Goal: Transaction & Acquisition: Purchase product/service

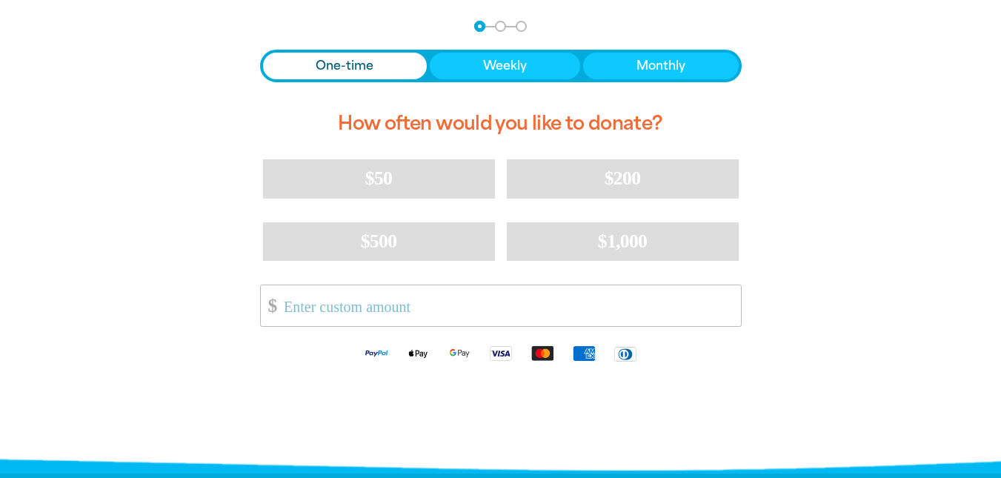
scroll to position [321, 0]
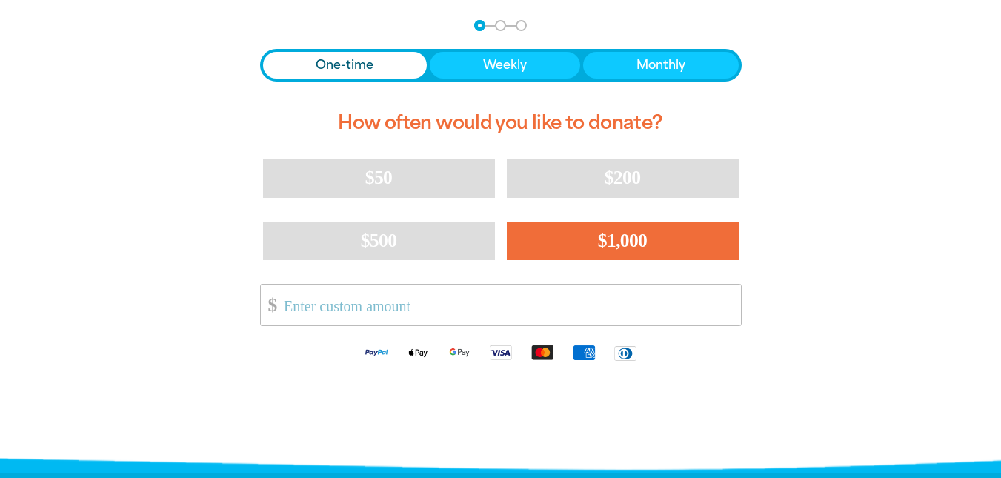
click at [557, 243] on button "$1,000" at bounding box center [623, 241] width 232 height 39
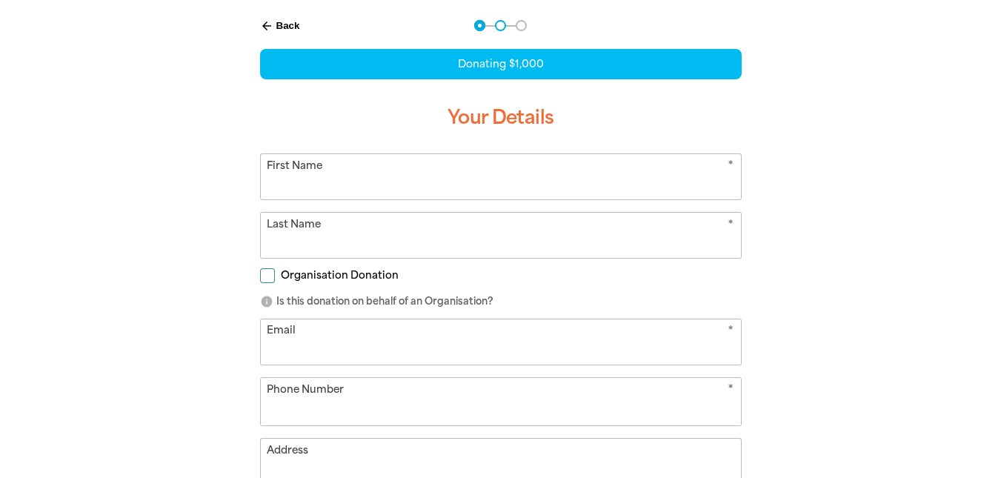
select select "AU"
click at [287, 24] on button "arrow_back Back" at bounding box center [280, 25] width 52 height 25
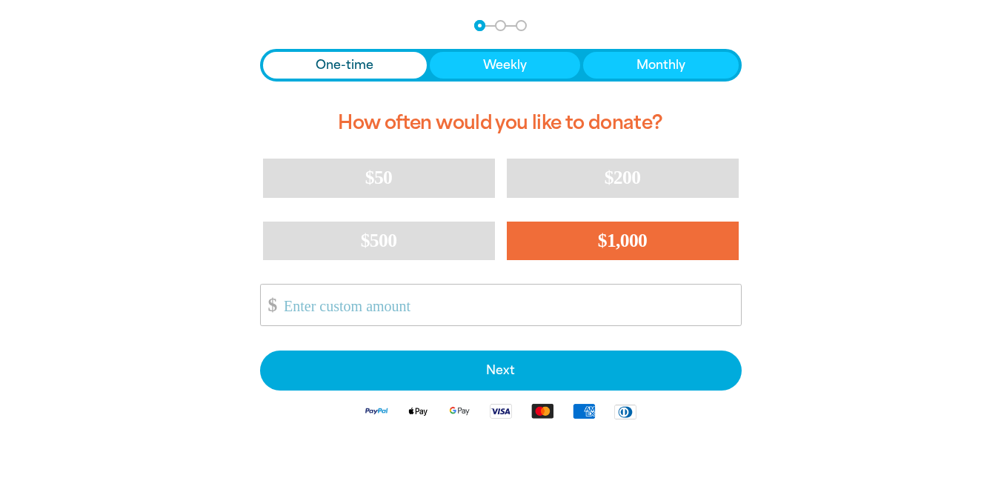
scroll to position [308, 0]
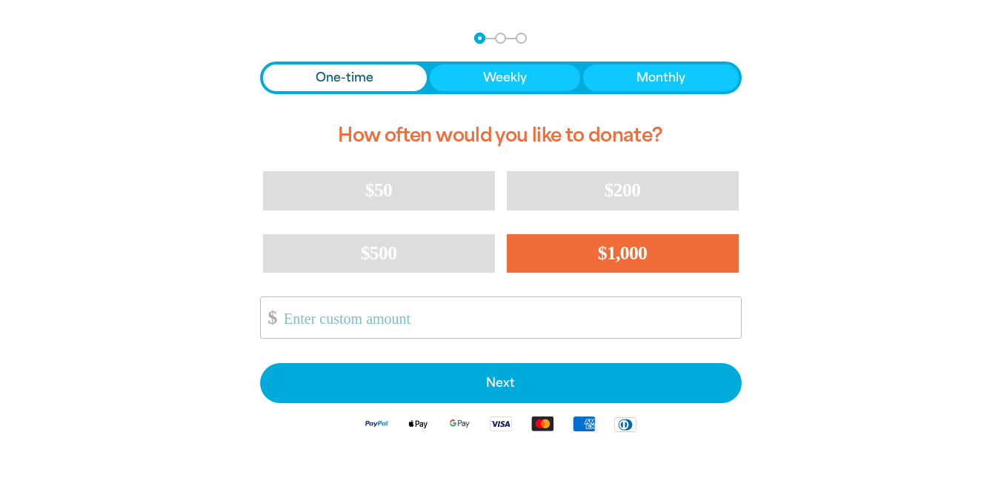
click at [498, 305] on input "Other Amount" at bounding box center [506, 317] width 467 height 41
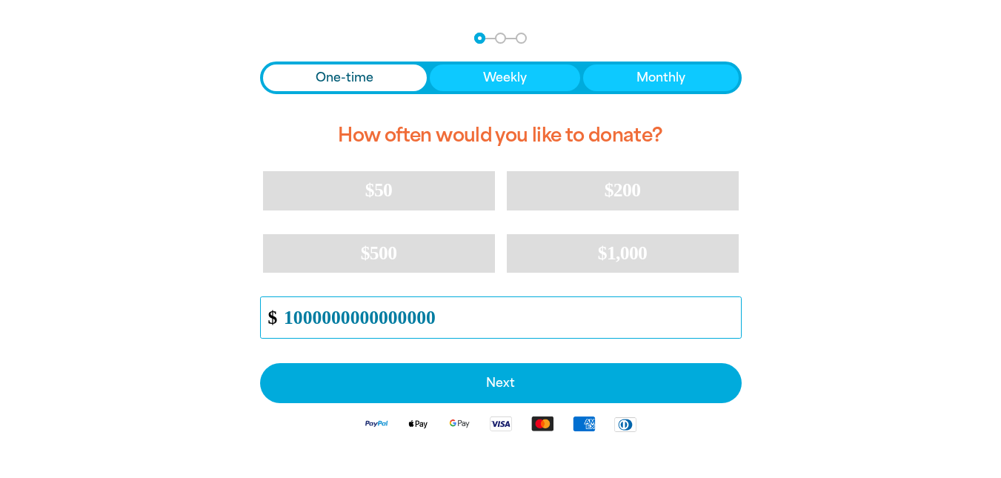
type input "10000000000000000"
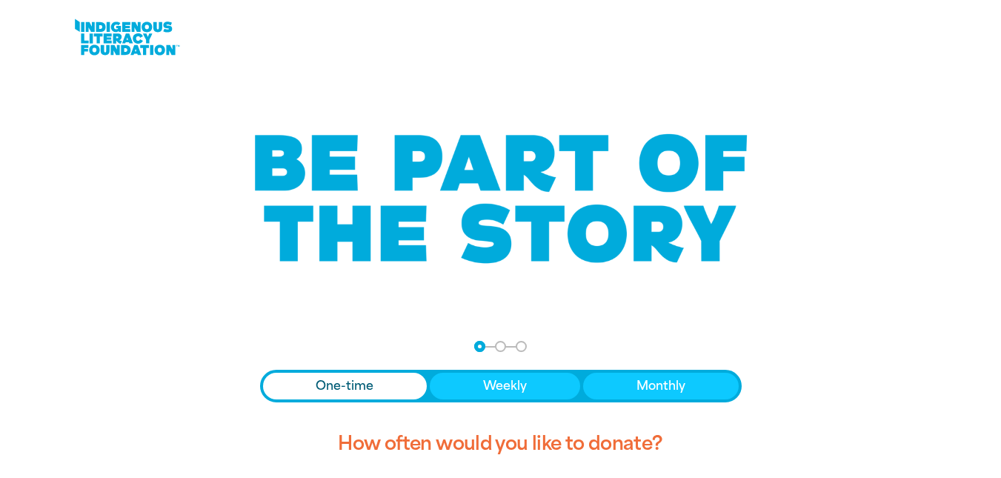
click at [396, 382] on span "Donation frequency" at bounding box center [345, 386] width 164 height 27
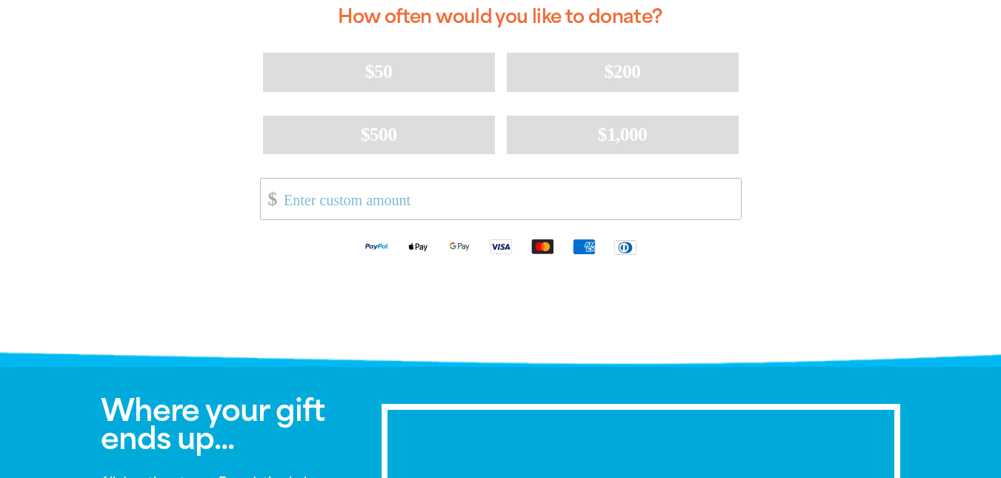
scroll to position [428, 0]
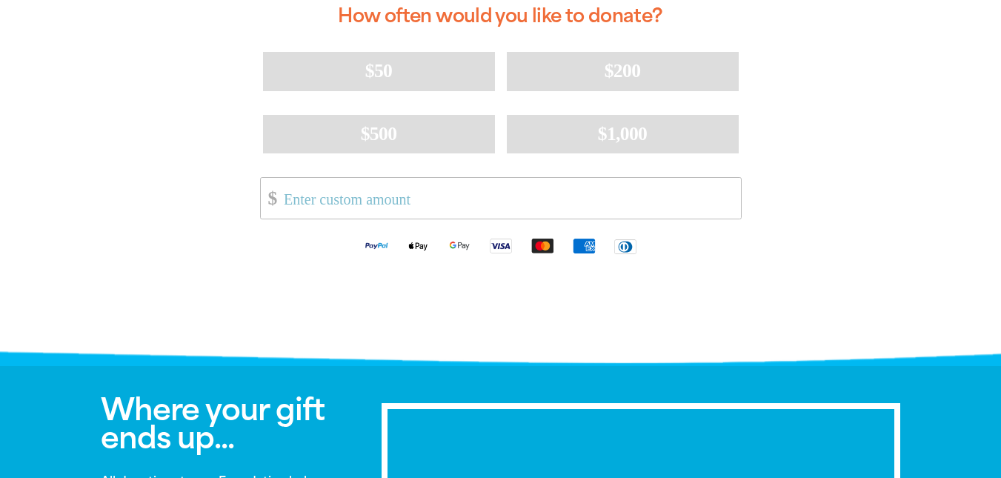
click at [502, 185] on input "Other Amount" at bounding box center [506, 198] width 467 height 41
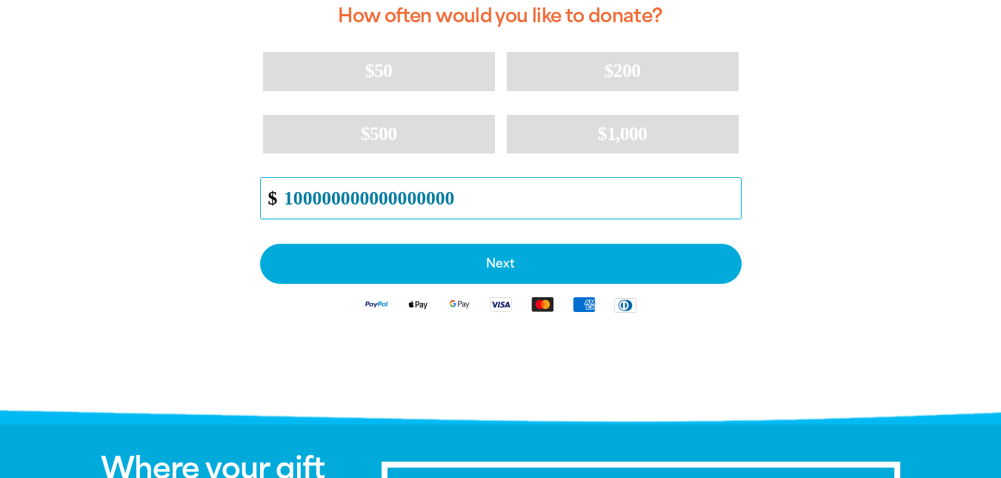
type input "1000000000000000000"
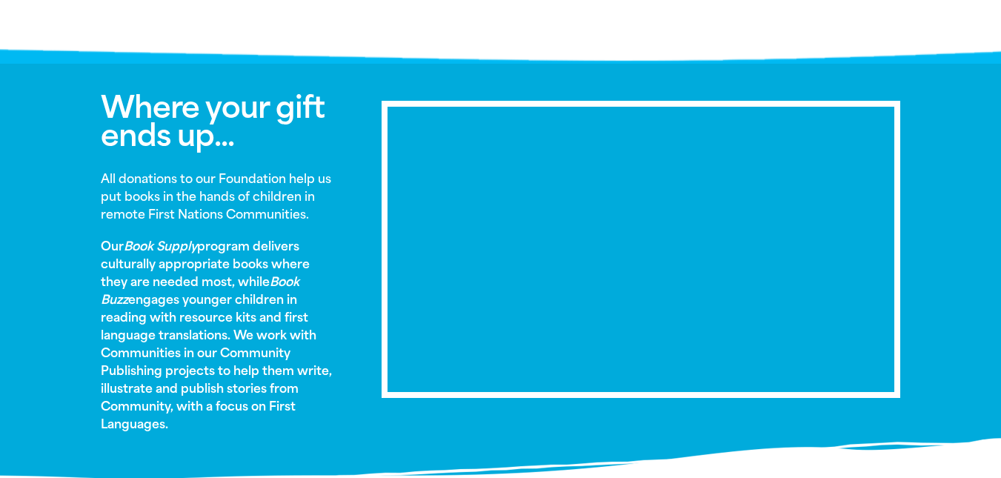
scroll to position [319, 0]
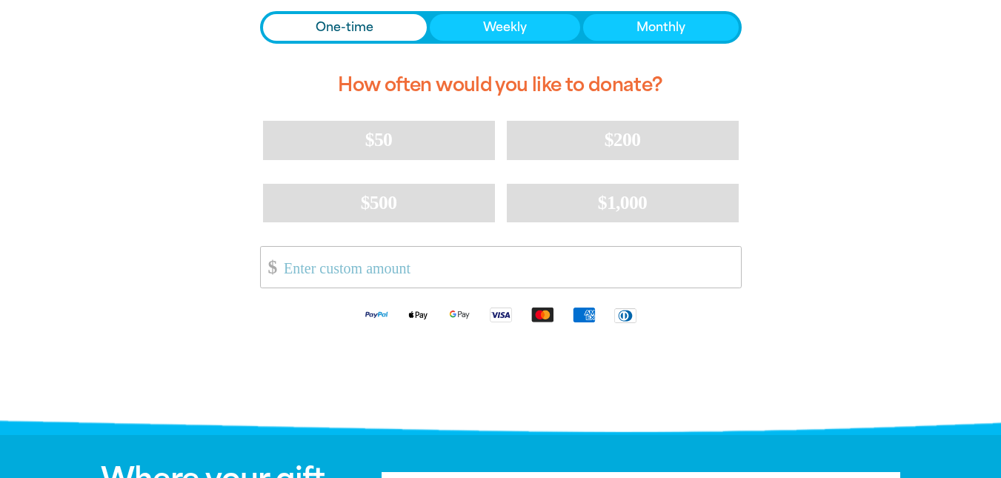
scroll to position [327, 0]
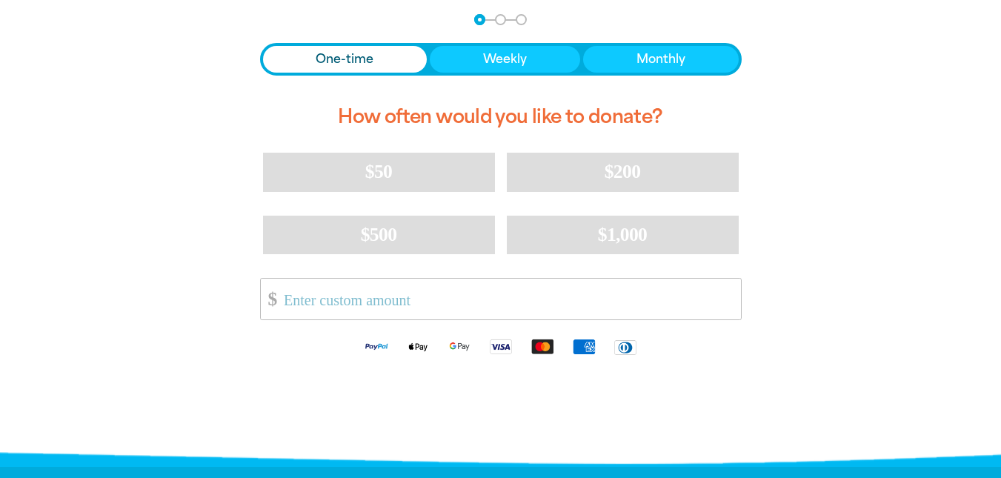
click at [451, 307] on input "Other Amount" at bounding box center [506, 299] width 467 height 41
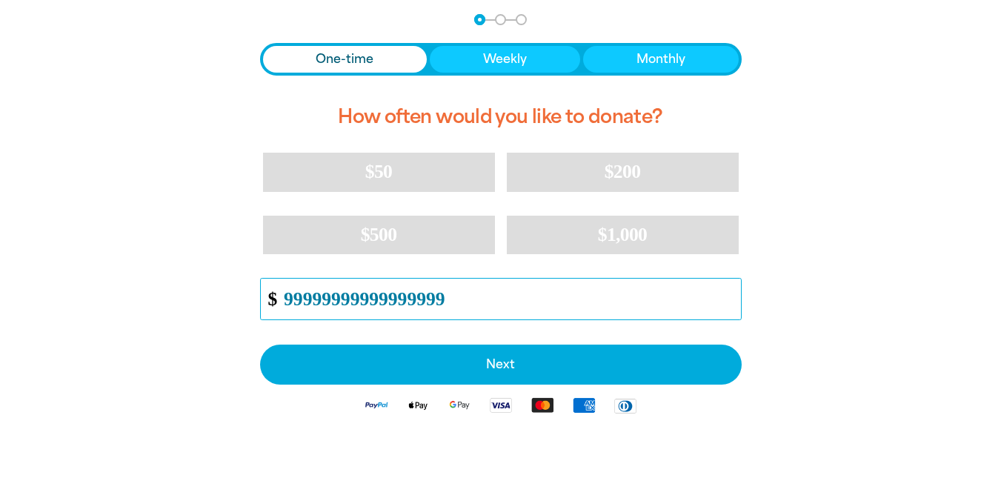
type input "999999999999999999"
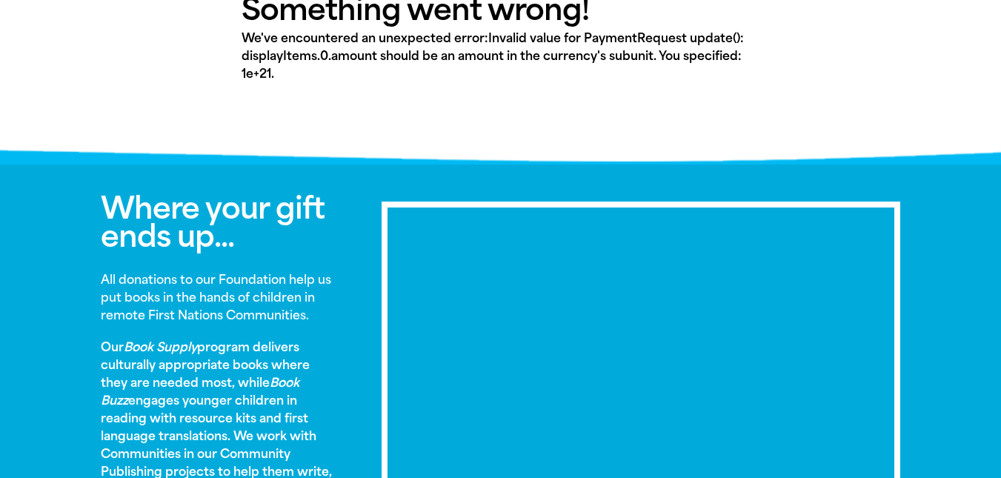
scroll to position [319, 0]
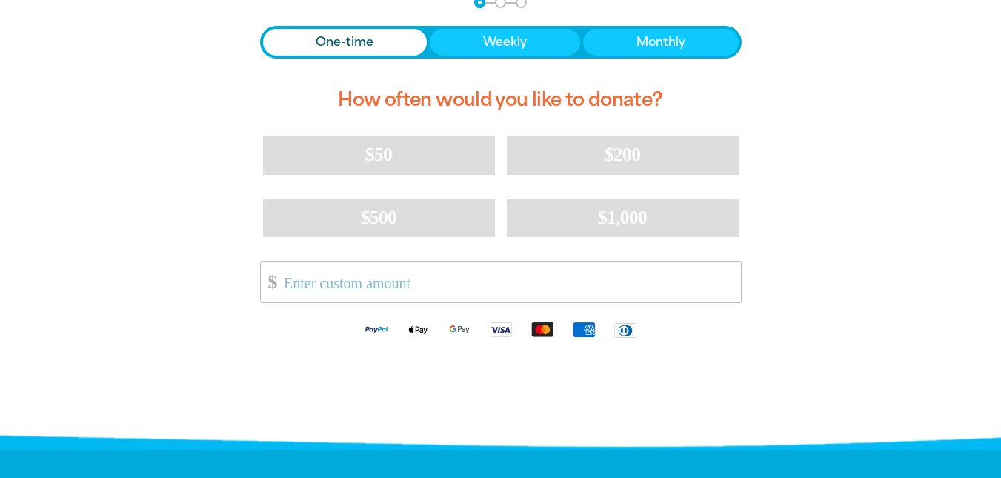
scroll to position [343, 0]
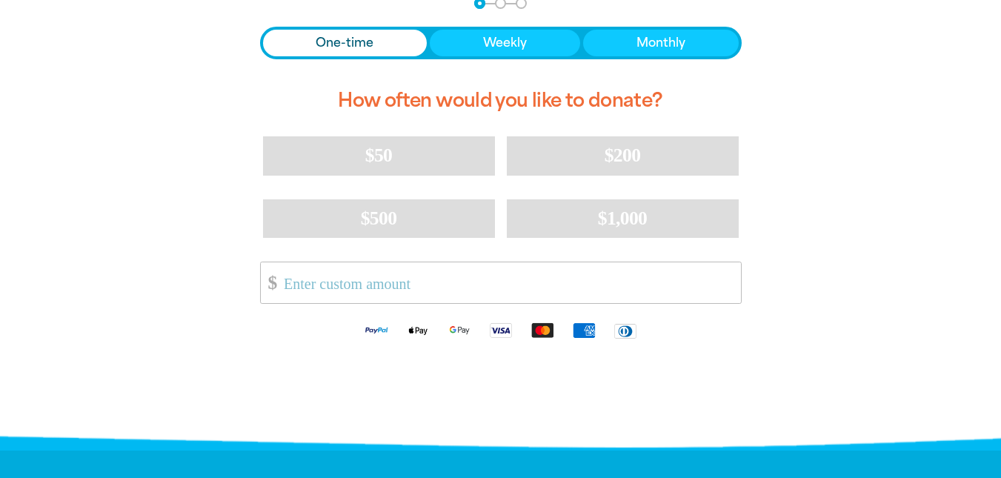
click at [383, 284] on input "Other Amount" at bounding box center [506, 282] width 467 height 41
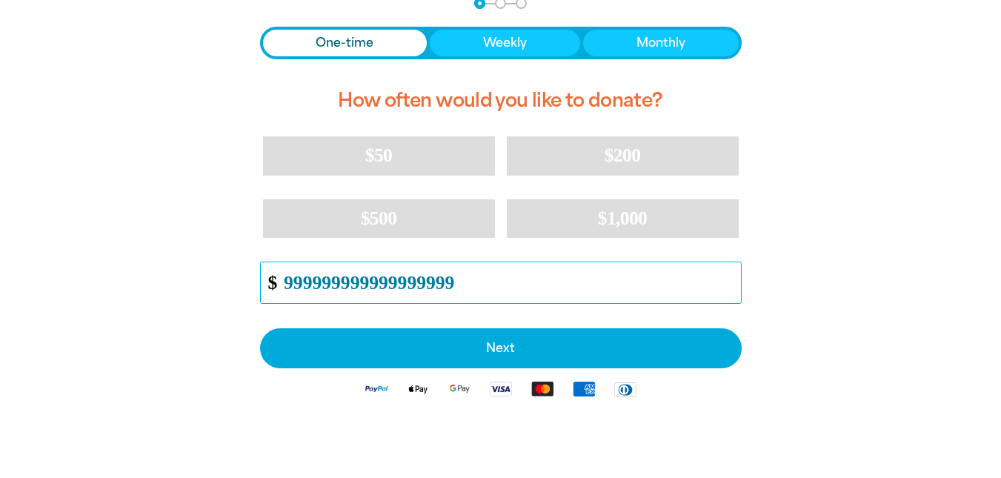
type input "999999999999999999"
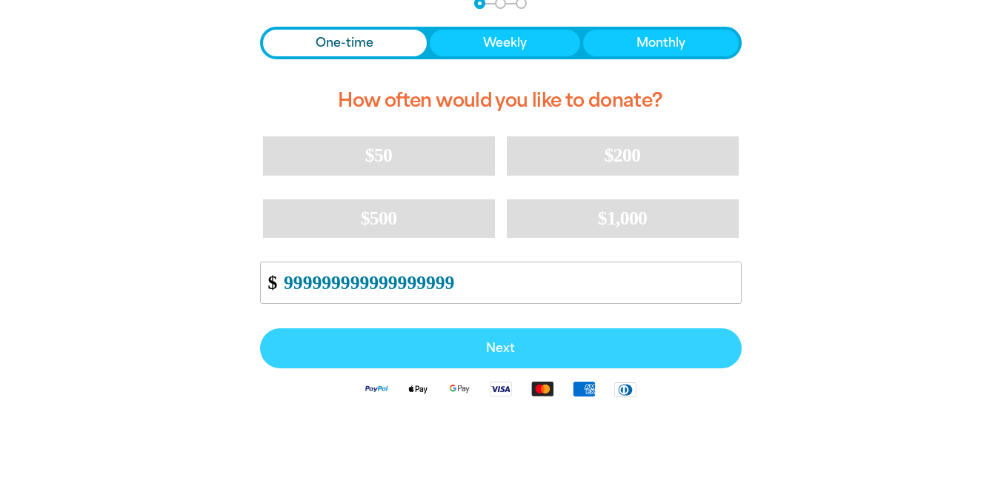
click at [471, 349] on span "Next" at bounding box center [500, 348] width 449 height 12
select select "AU"
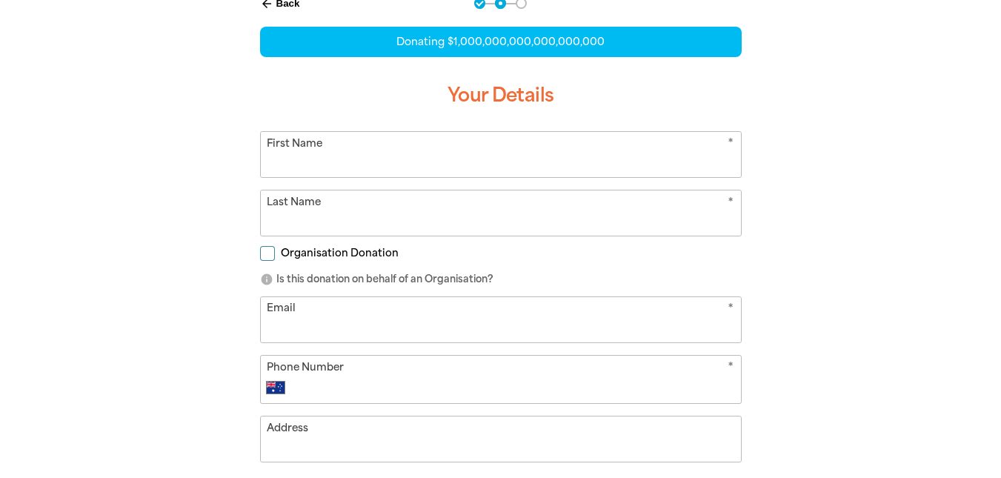
scroll to position [307, 0]
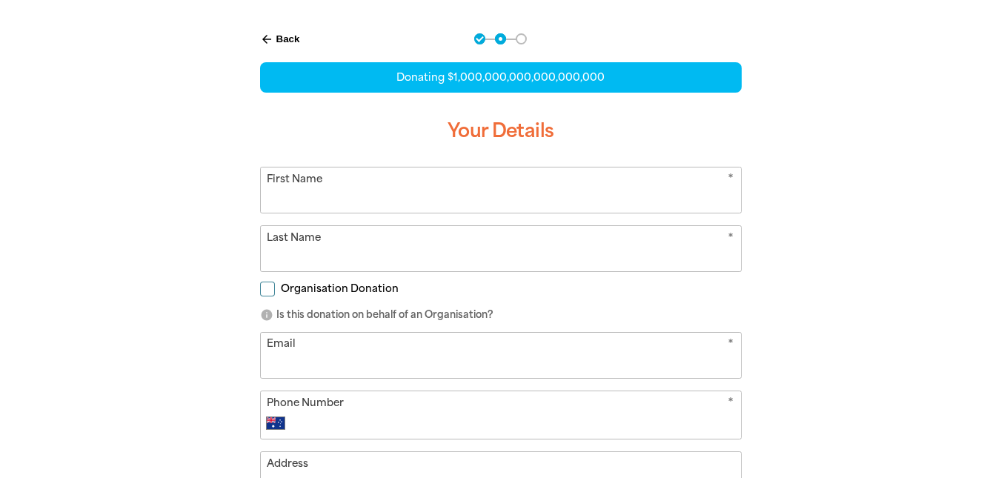
click at [407, 197] on input "First Name" at bounding box center [501, 189] width 480 height 45
click at [562, 67] on div "Donating $1,000,000,000,000,000,000" at bounding box center [501, 77] width 482 height 30
click at [388, 184] on input "mr s" at bounding box center [501, 189] width 480 height 45
type input "mr snubbles"
click at [367, 242] on input "Last Name" at bounding box center [501, 248] width 480 height 45
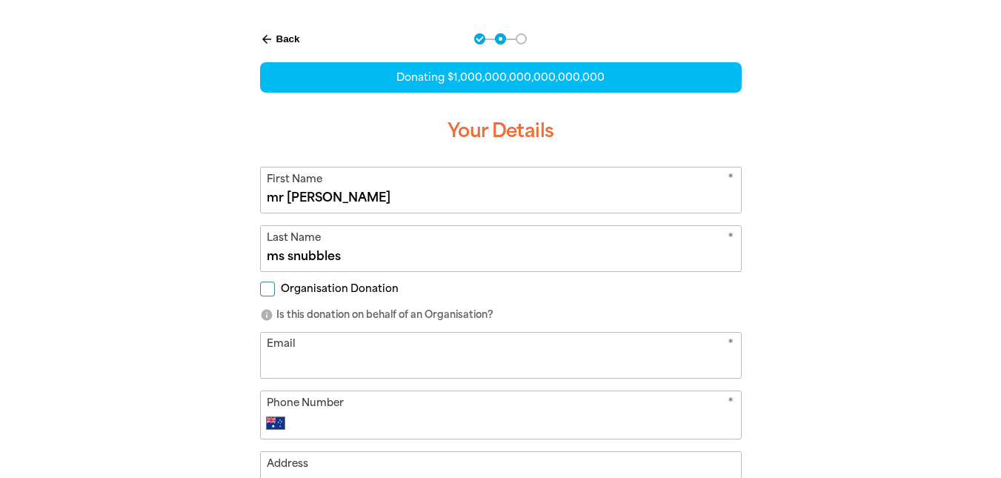
type input "ms snubbles"
click at [373, 362] on input "Email" at bounding box center [501, 355] width 480 height 45
type input "s"
type input "jack.vanrooyen@education.nsw.gov.au"
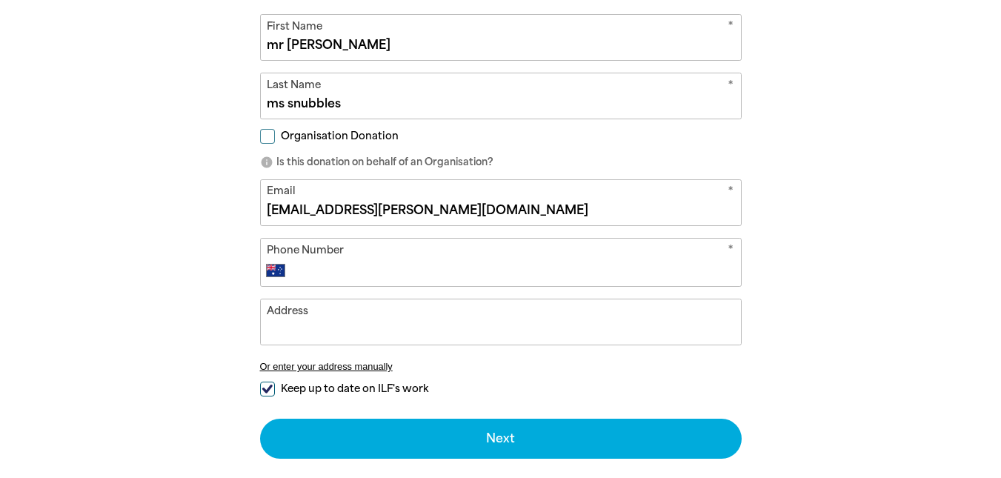
scroll to position [461, 0]
click at [365, 322] on input "Address" at bounding box center [501, 321] width 480 height 45
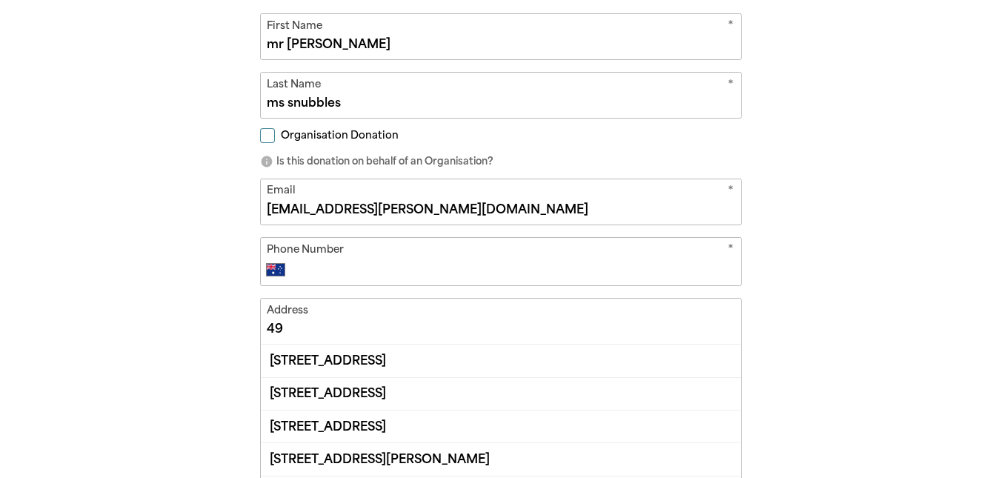
type input "4"
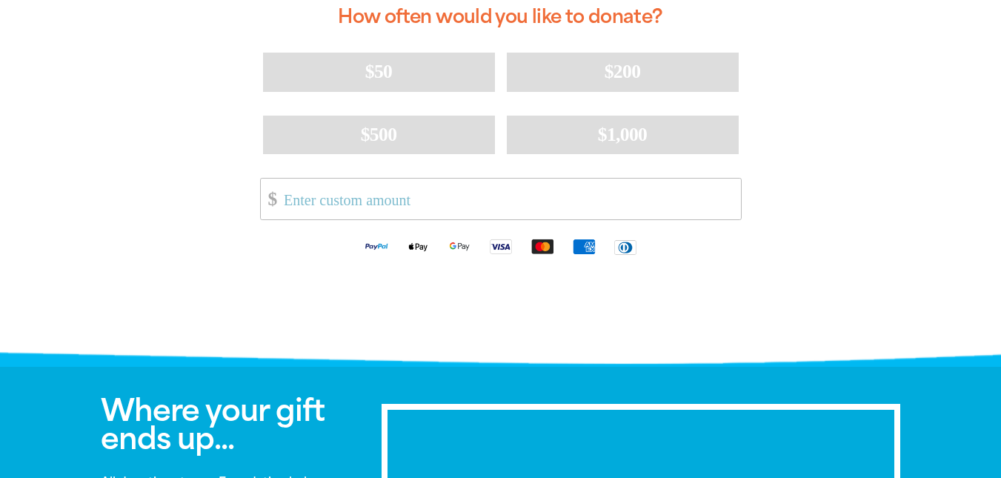
scroll to position [426, 0]
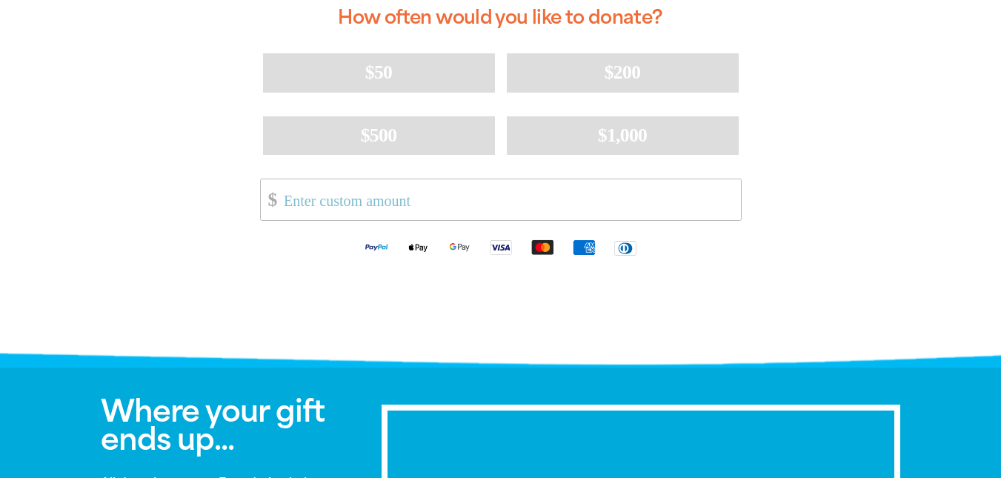
click at [612, 193] on input "Other Amount" at bounding box center [506, 199] width 467 height 41
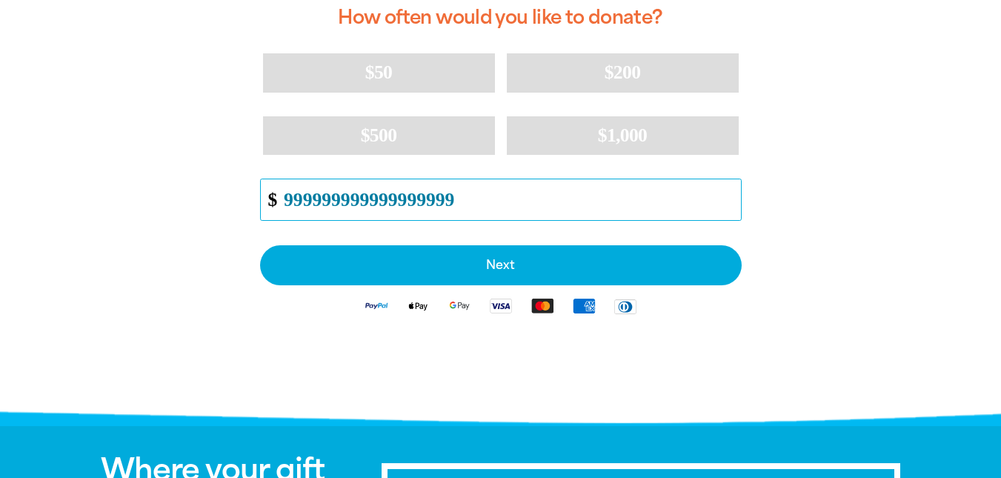
type input "999999999999999999"
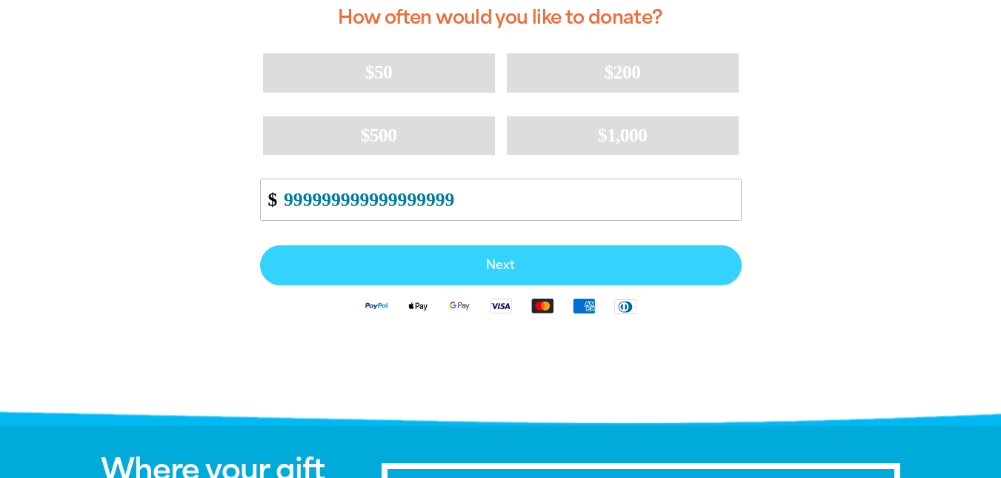
click at [621, 262] on span "Next" at bounding box center [500, 265] width 449 height 12
select select "AU"
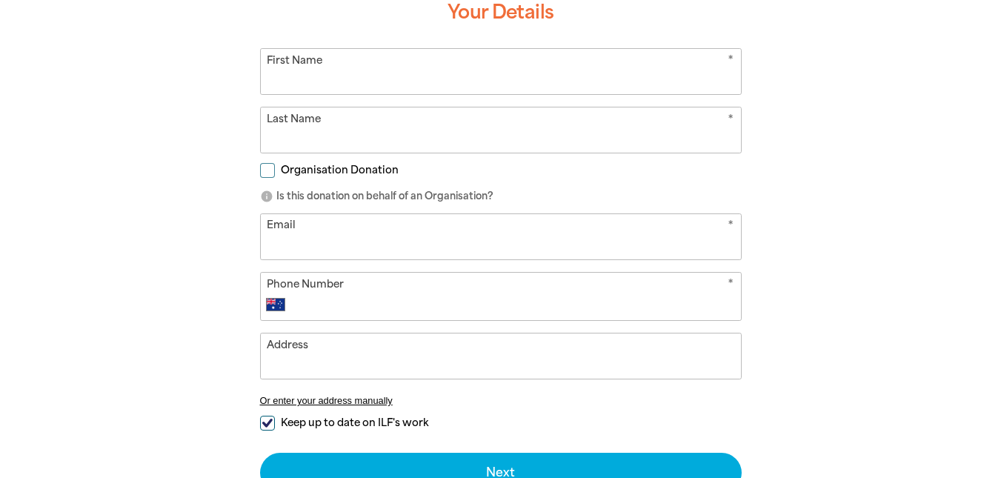
scroll to position [307, 0]
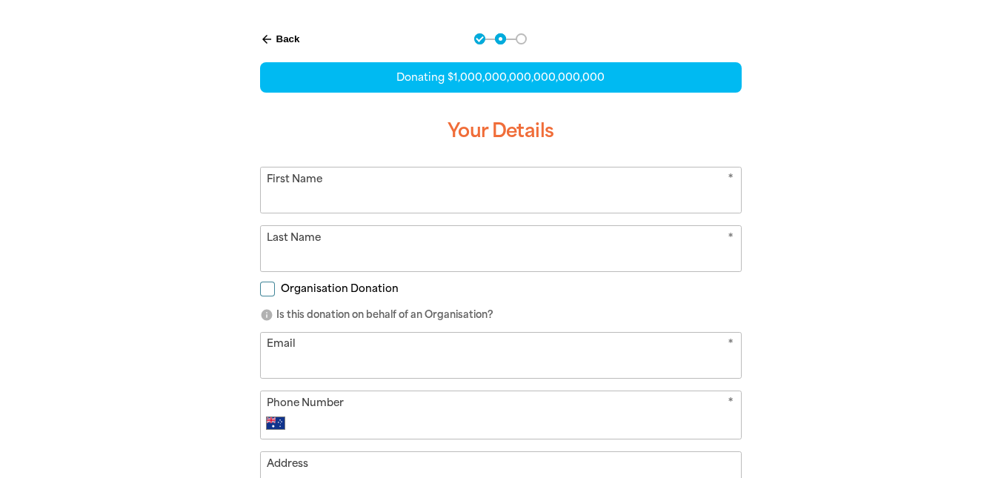
click at [511, 198] on input "First Name" at bounding box center [501, 189] width 480 height 45
type input "s"
type input "mr [PERSON_NAME]"
click at [433, 256] on input "Last Name" at bounding box center [501, 248] width 480 height 45
type input "ms snubbles"
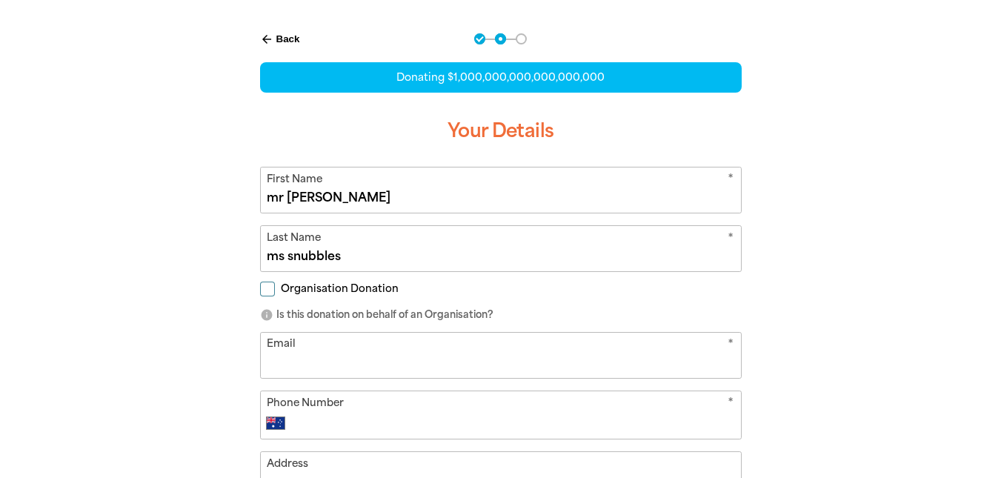
click at [338, 367] on input "Email" at bounding box center [501, 355] width 480 height 45
type input "[EMAIL_ADDRESS][PERSON_NAME][DOMAIN_NAME]"
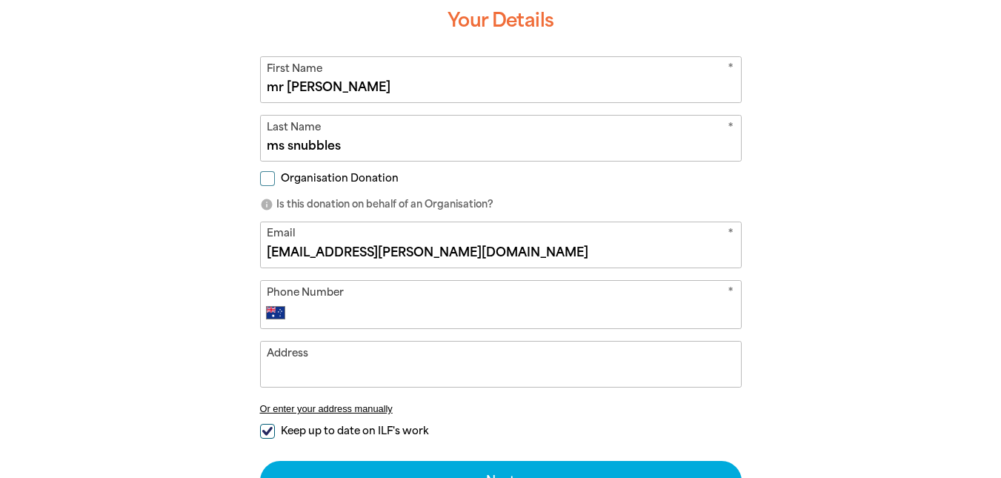
scroll to position [419, 0]
click at [313, 368] on input "Address" at bounding box center [501, 363] width 480 height 45
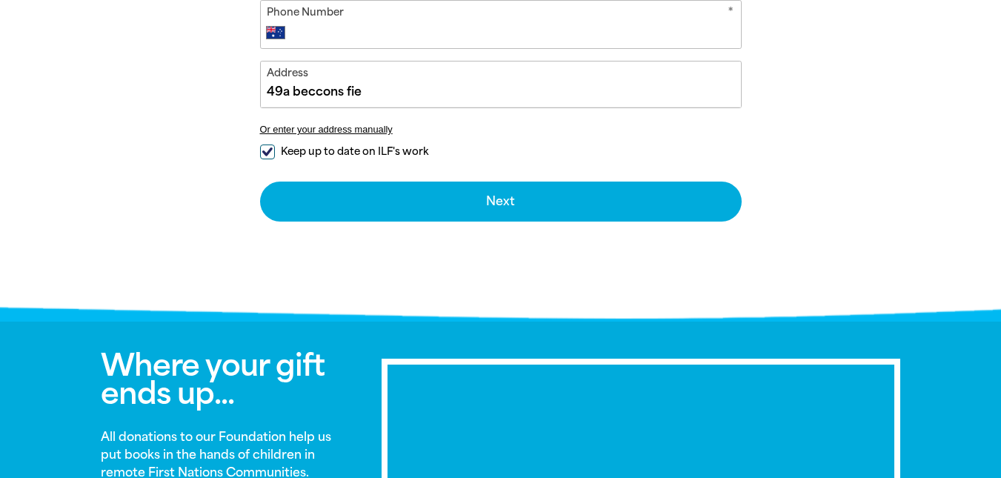
scroll to position [682, 0]
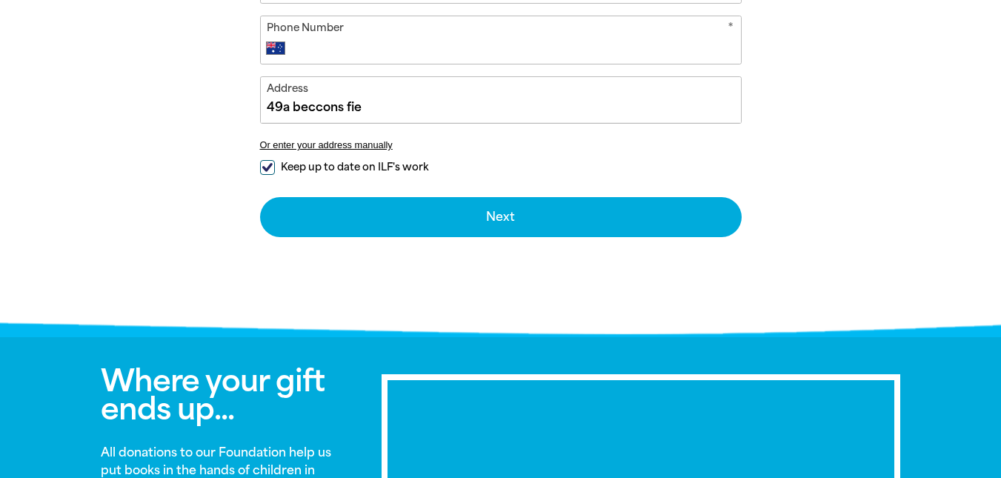
click at [419, 104] on input "49a beccons fie" at bounding box center [501, 99] width 480 height 45
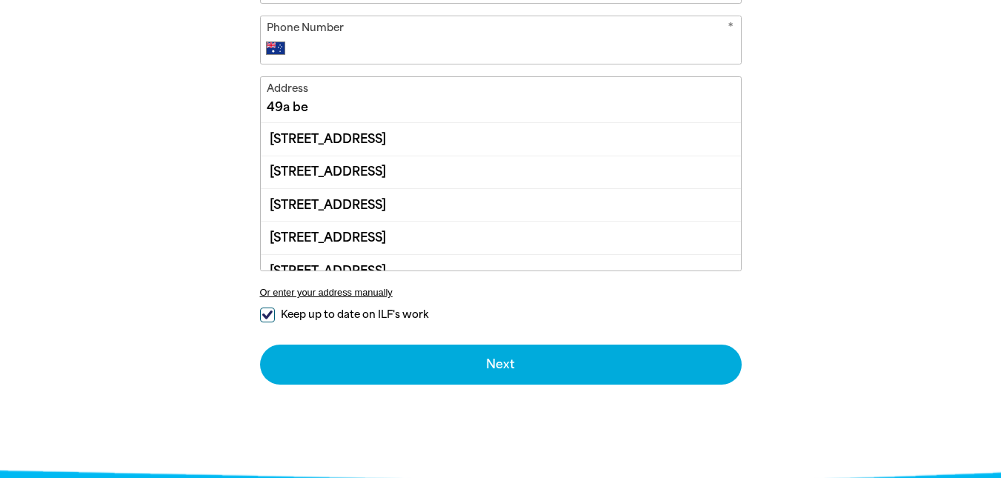
click at [528, 252] on div "49A Beaconsfield Road, CHATSWOOD NSW 2067" at bounding box center [501, 237] width 480 height 33
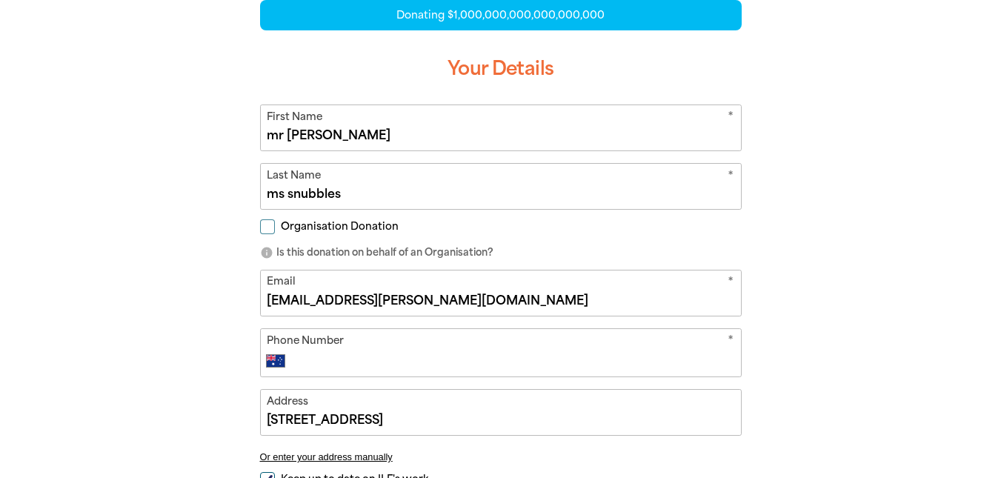
scroll to position [370, 0]
click at [499, 292] on input "jack.vanrooyen@education.nsw.gov.au" at bounding box center [501, 292] width 480 height 45
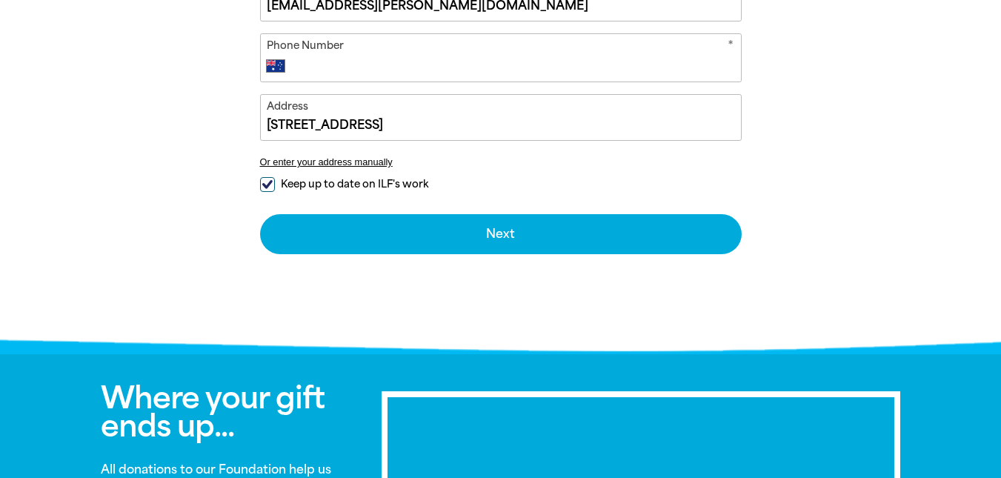
scroll to position [665, 0]
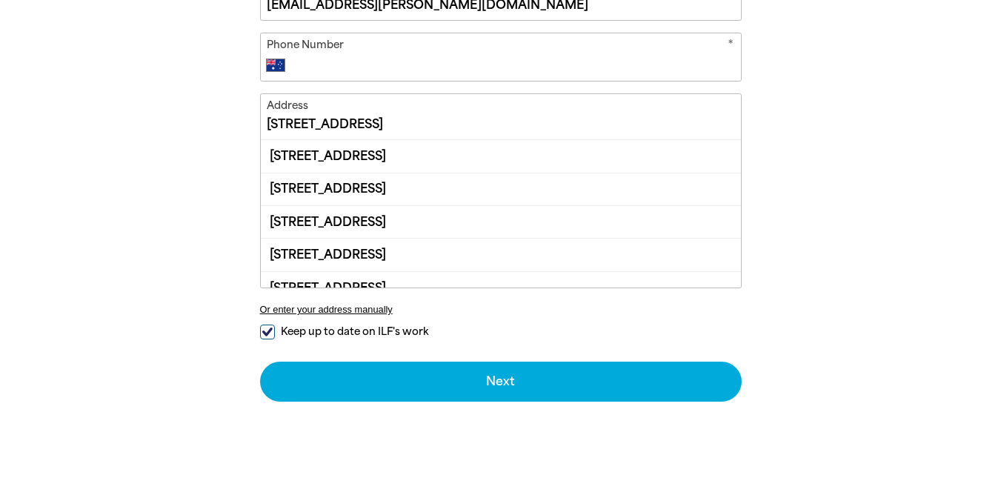
click at [575, 116] on input "49A Beaconsfield Road, CHATSWOOD NSW 2067" at bounding box center [501, 116] width 480 height 45
click at [392, 230] on div "49 Fullers Road, CHATSWOOD NSW 2067" at bounding box center [501, 221] width 480 height 33
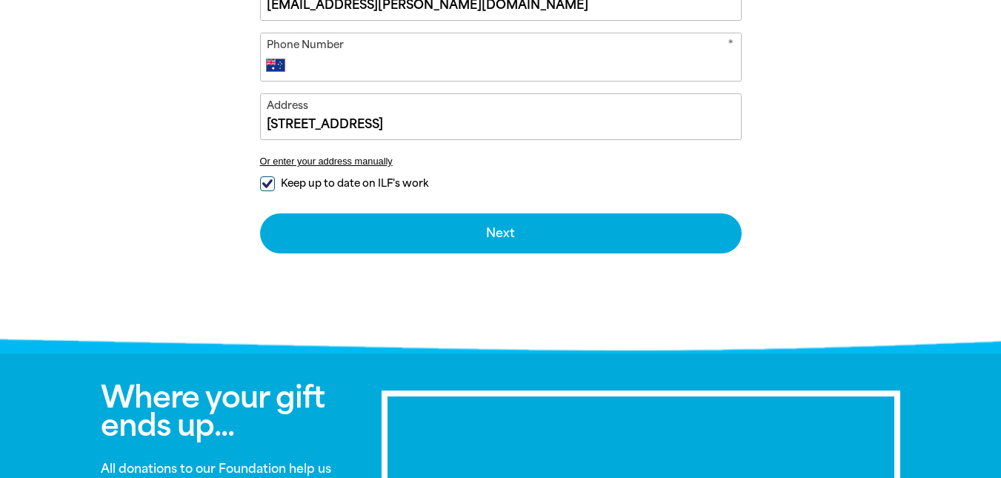
type input "49 Fullers Road, CHATSWOOD NSW 2067"
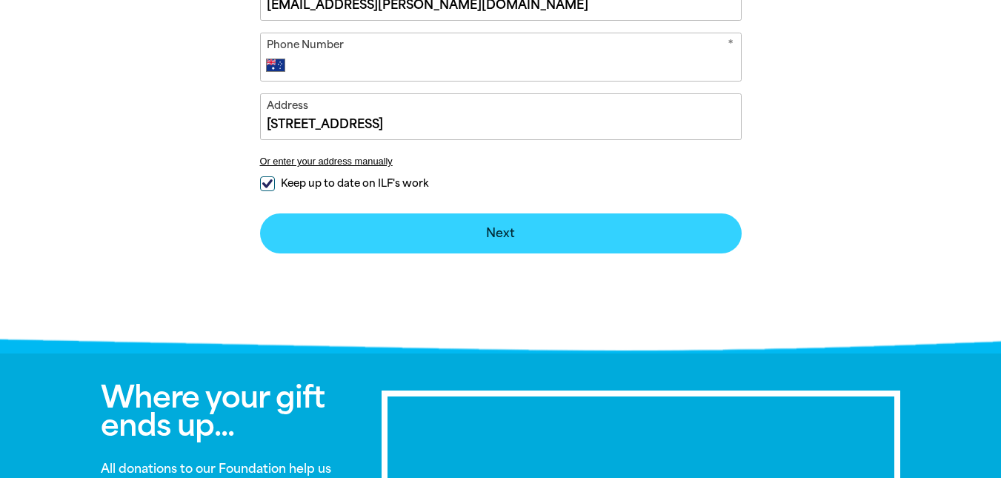
click at [318, 227] on button "Next chevron_right" at bounding box center [501, 233] width 482 height 40
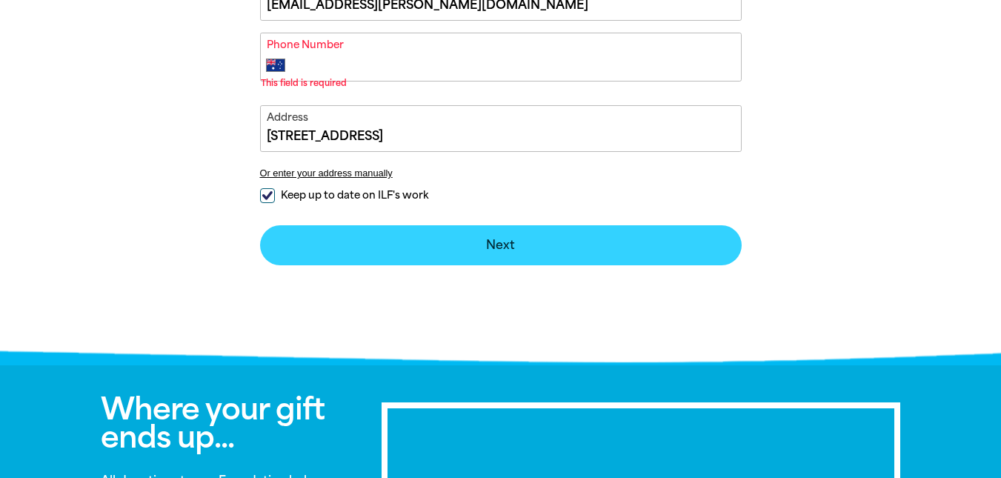
click at [318, 227] on button "Next chevron_right" at bounding box center [501, 245] width 482 height 40
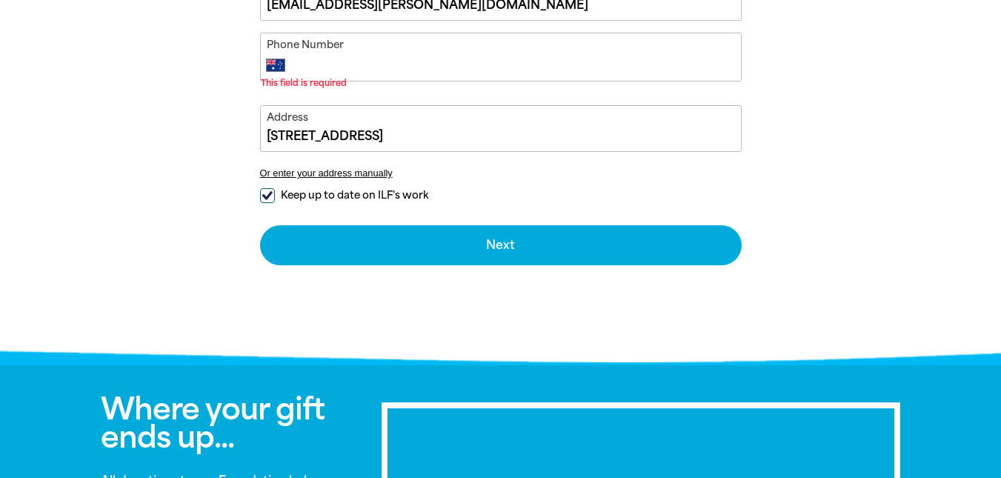
click at [368, 65] on input "Phone Number" at bounding box center [515, 65] width 438 height 18
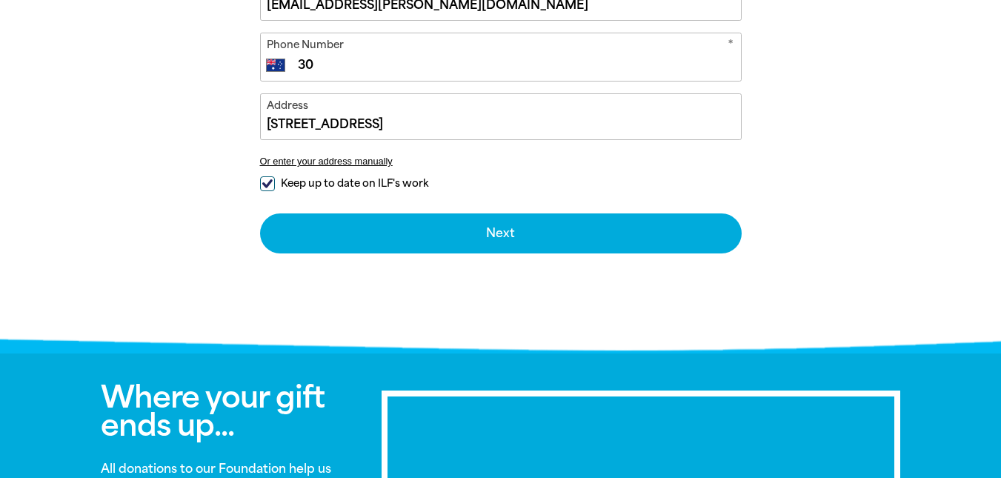
type input "3"
type input "696969696969696969"
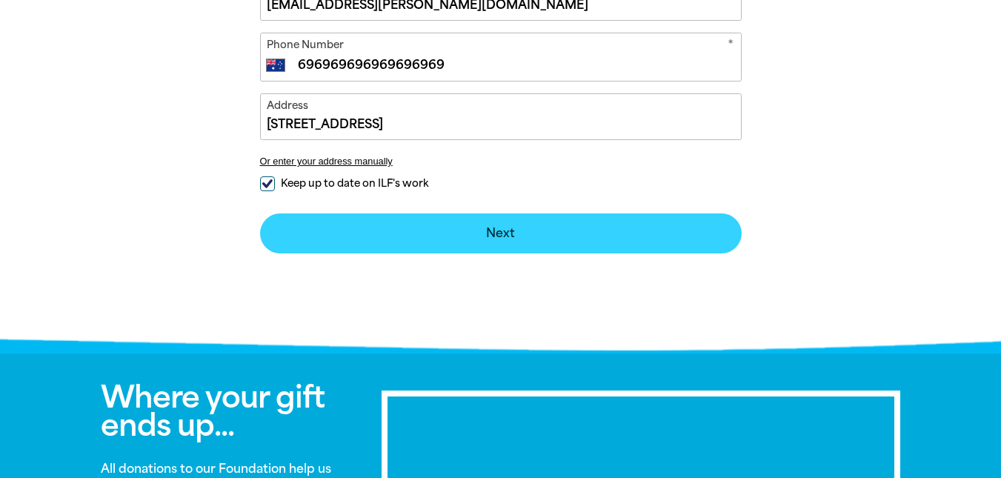
click at [359, 234] on button "Next chevron_right" at bounding box center [501, 233] width 482 height 40
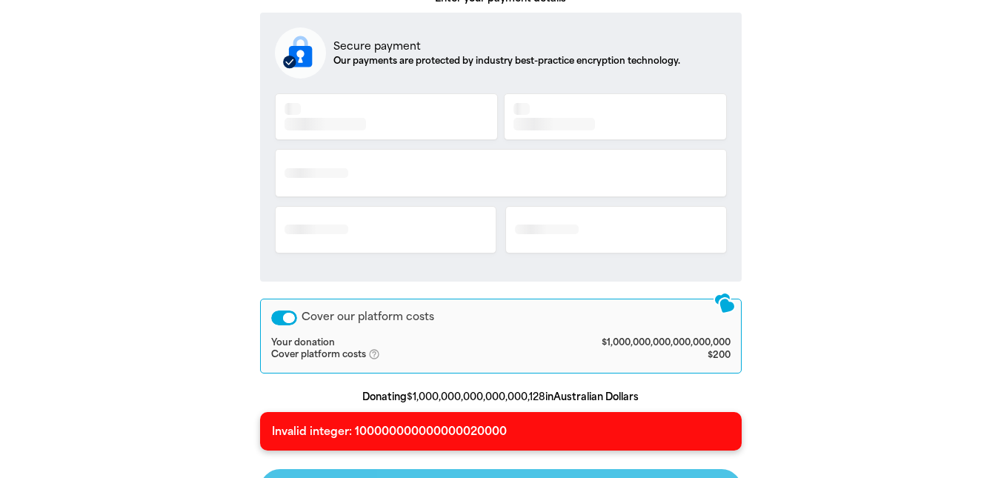
scroll to position [536, 0]
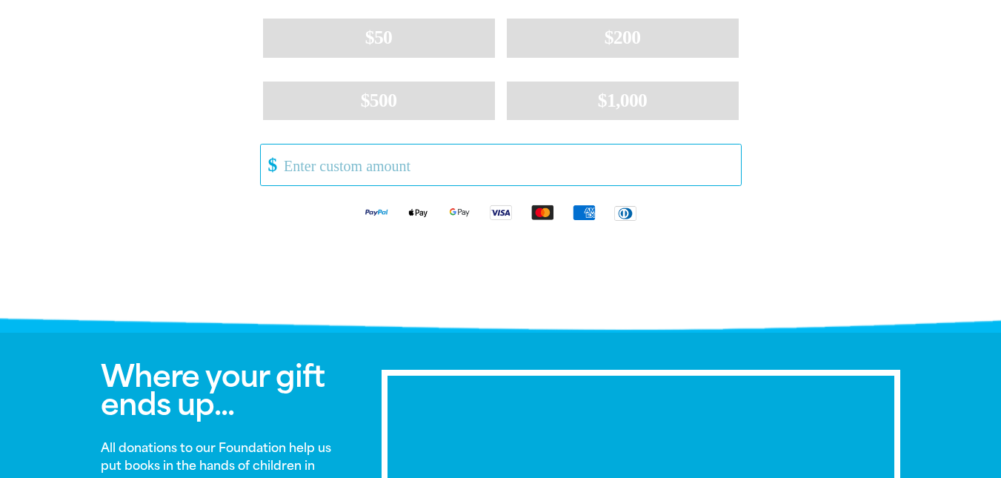
click at [438, 177] on input "Other Amount" at bounding box center [506, 164] width 467 height 41
